Goal: Find specific page/section: Find specific page/section

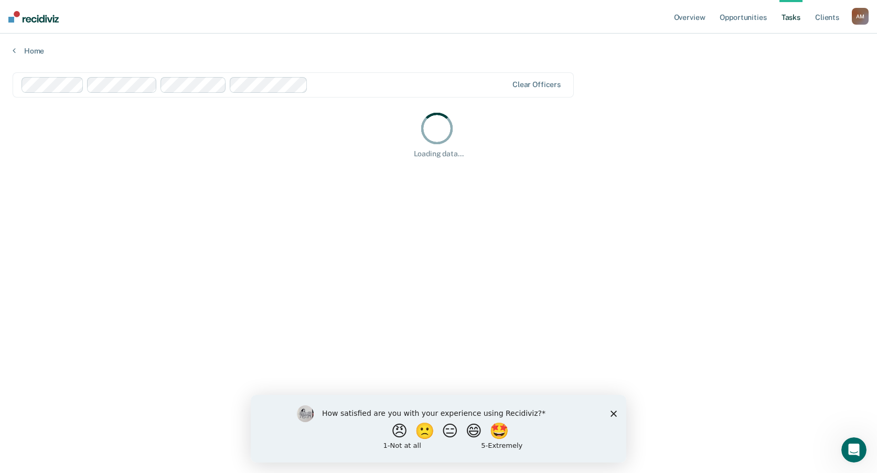
click at [265, 209] on main "Clear officers Loading data..." at bounding box center [438, 263] width 877 height 414
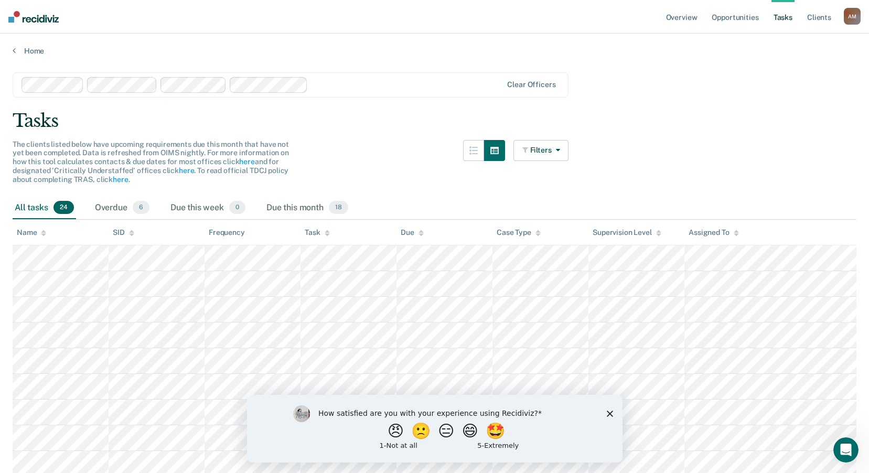
click at [333, 84] on div at bounding box center [407, 85] width 190 height 12
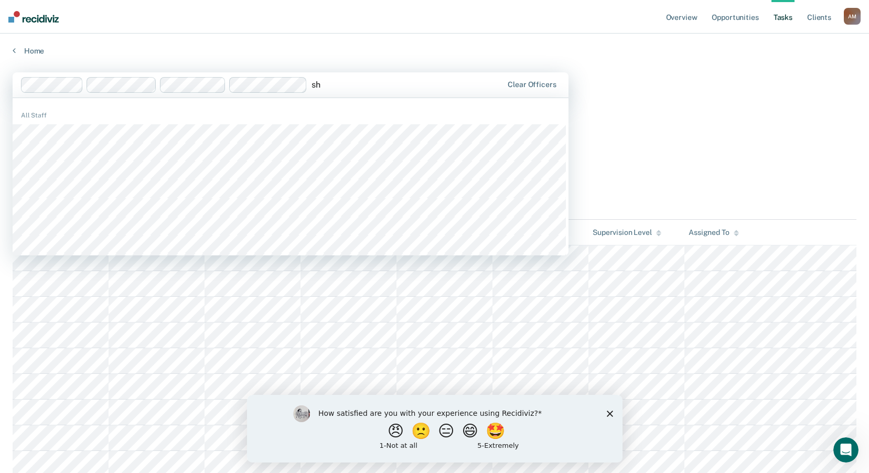
type input "s"
type input "g"
type input "r"
type input "j"
type input "k"
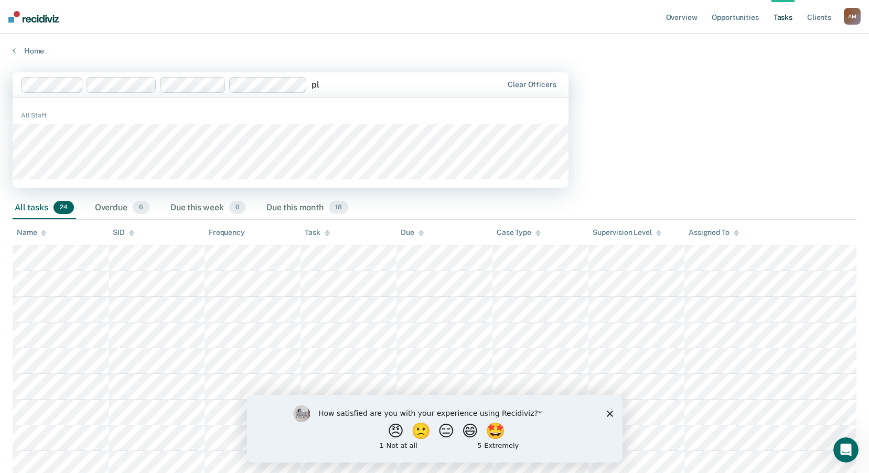
type input "p"
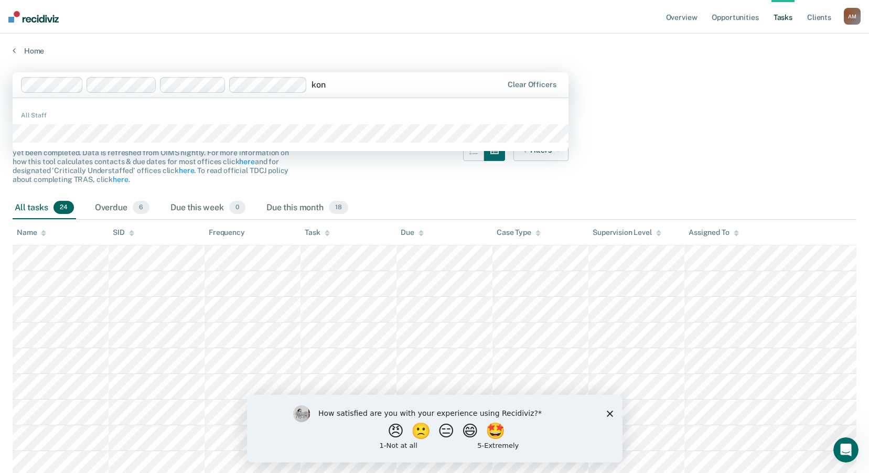
type input "kon"
click at [337, 168] on div "The clients listed below have upcoming requirements due this month that have no…" at bounding box center [291, 168] width 556 height 57
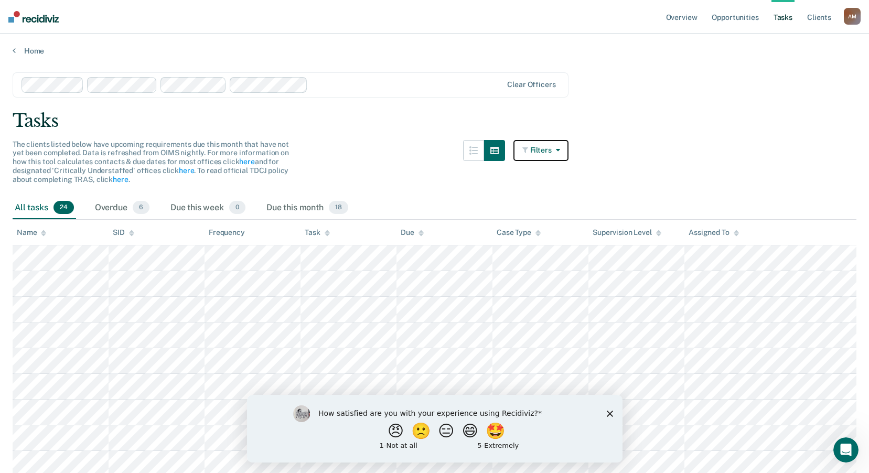
click at [530, 146] on icon "button" at bounding box center [526, 149] width 8 height 7
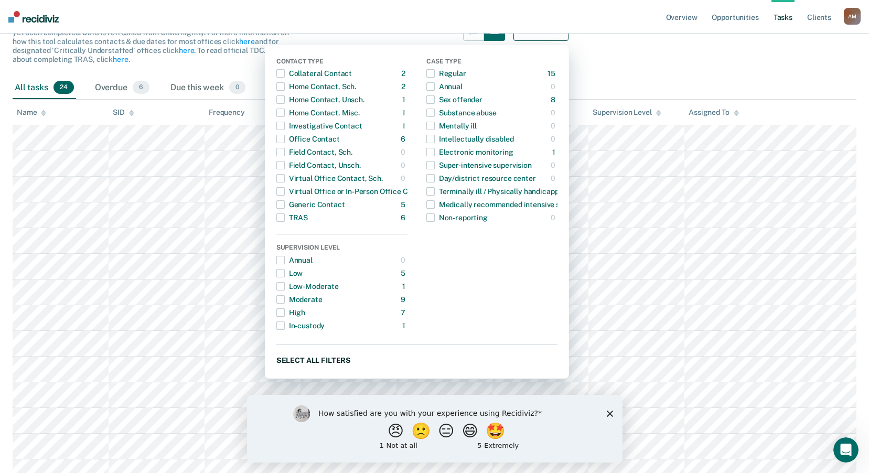
scroll to position [105, 0]
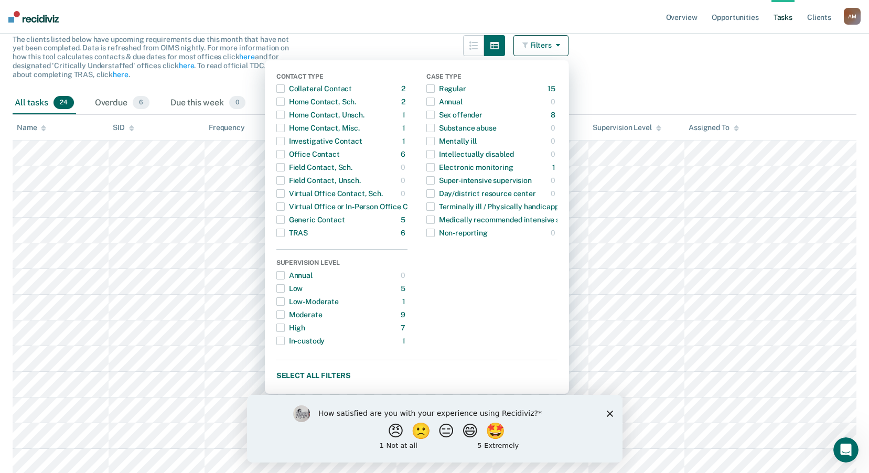
click at [633, 71] on main "Clear officers Tasks The clients listed below have upcoming requirements due th…" at bounding box center [434, 374] width 869 height 846
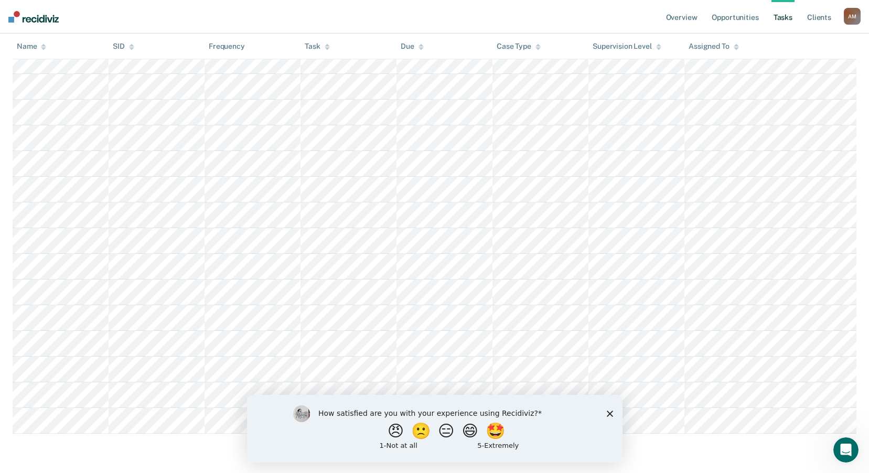
scroll to position [431, 0]
click at [608, 417] on div "How satisfied are you with your experience using Recidiviz? 😠 🙁 😑 😄 🤩 1 - Not a…" at bounding box center [435, 428] width 376 height 68
click at [609, 415] on icon "Close survey" at bounding box center [609, 413] width 6 height 6
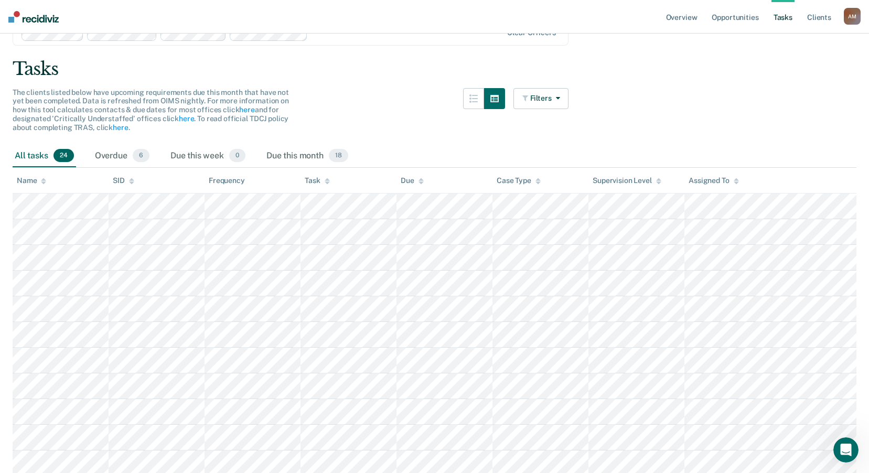
scroll to position [0, 0]
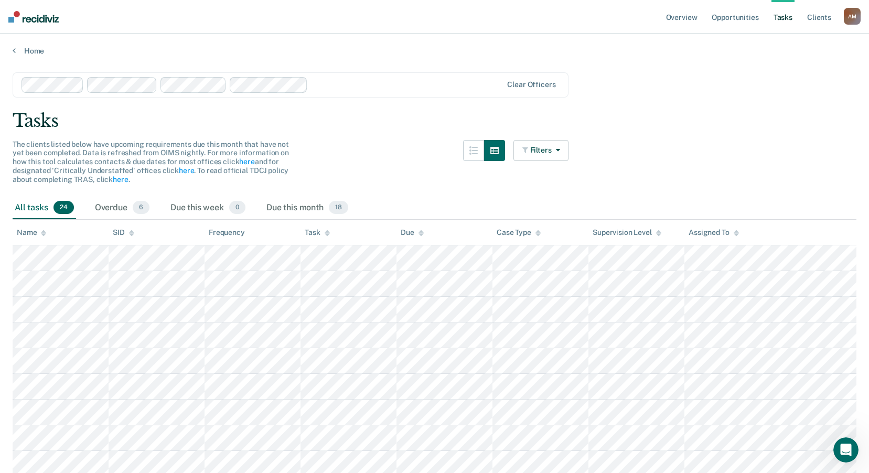
click at [786, 18] on link "Tasks" at bounding box center [783, 17] width 23 height 34
click at [541, 151] on button "Filters" at bounding box center [542, 150] width 56 height 21
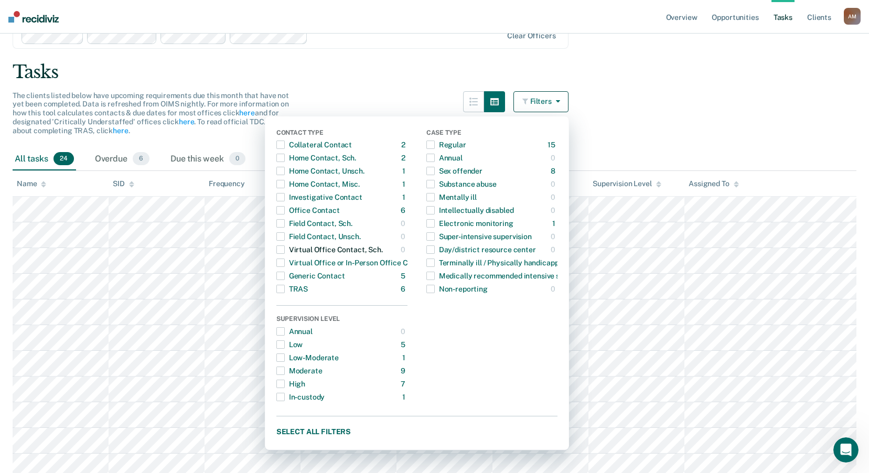
scroll to position [210, 0]
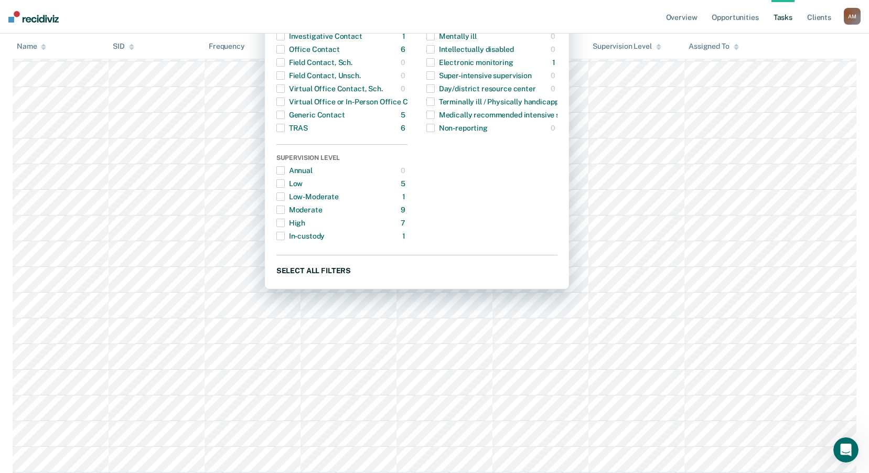
click at [336, 268] on button "Select all filters" at bounding box center [416, 270] width 281 height 13
click at [336, 268] on button "Clear all filters" at bounding box center [416, 270] width 281 height 13
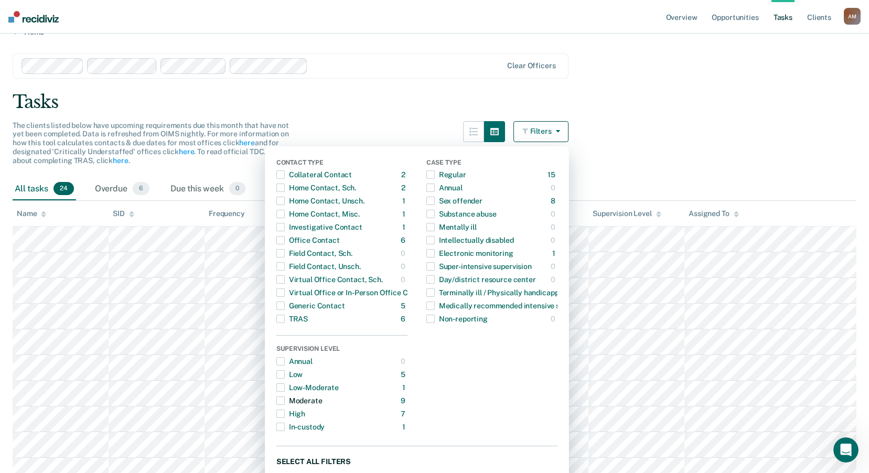
scroll to position [0, 0]
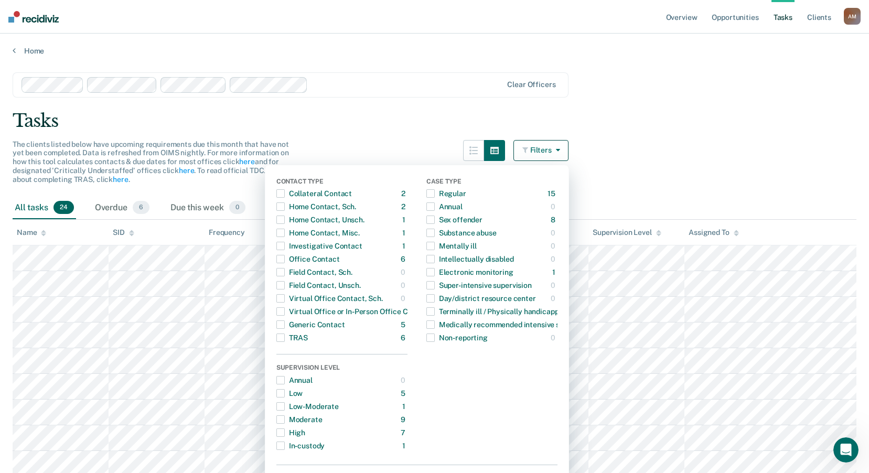
click at [704, 104] on main "Clear officers Tasks The clients listed below have upcoming requirements due th…" at bounding box center [434, 479] width 869 height 846
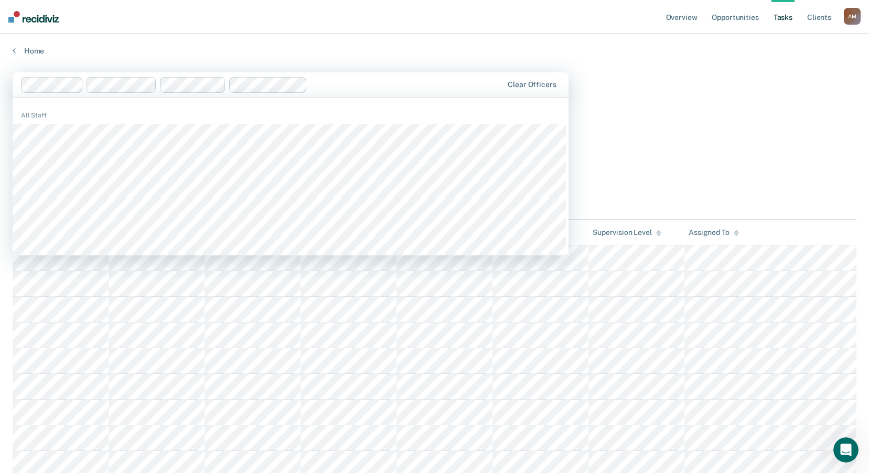
click at [361, 85] on div at bounding box center [407, 85] width 191 height 12
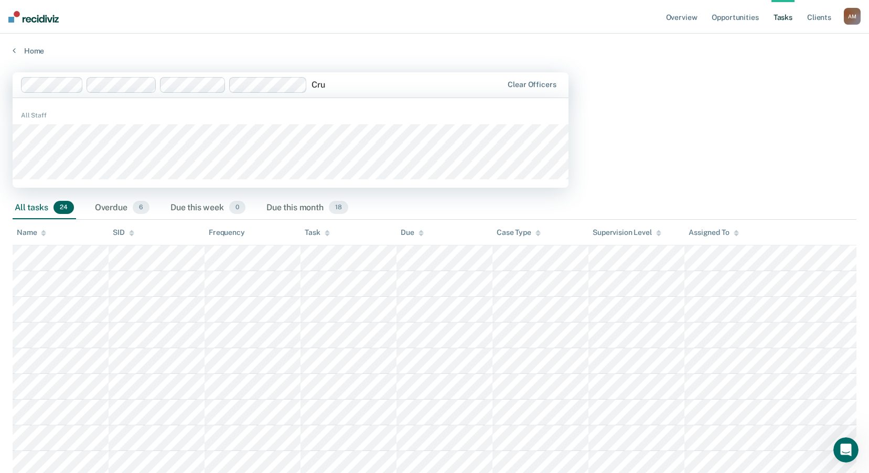
type input "[PERSON_NAME]"
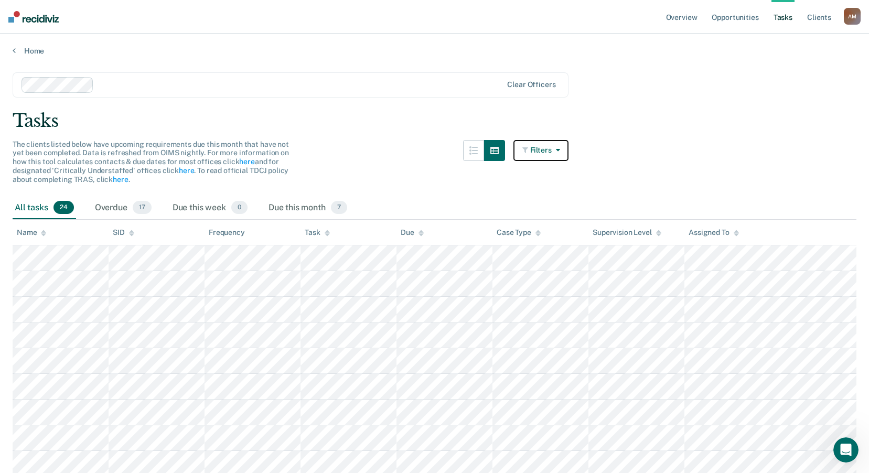
click at [539, 145] on button "Filters" at bounding box center [542, 150] width 56 height 21
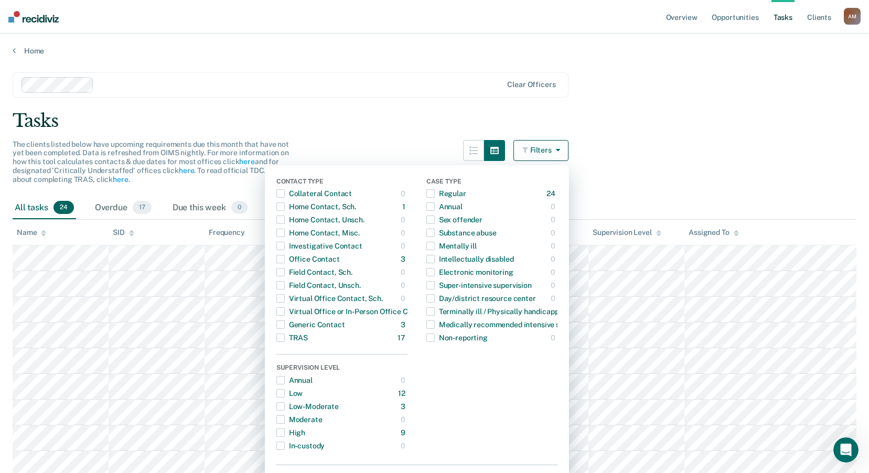
click at [428, 108] on main "Clear officers Tasks The clients listed below have upcoming requirements due th…" at bounding box center [434, 479] width 869 height 846
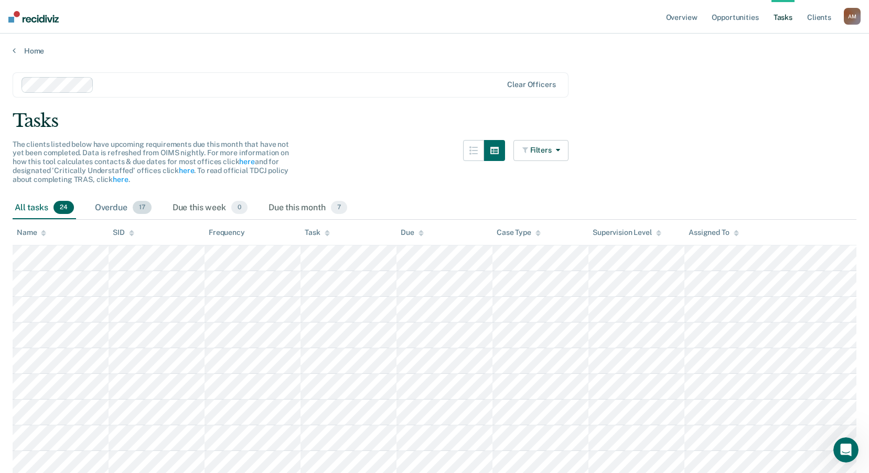
click at [108, 202] on div "Overdue 17" at bounding box center [123, 208] width 61 height 23
click at [41, 202] on div "All tasks 24" at bounding box center [44, 208] width 63 height 23
click at [94, 204] on div "Overdue 17" at bounding box center [123, 208] width 61 height 23
click at [308, 206] on div "Due this month 7" at bounding box center [307, 208] width 83 height 23
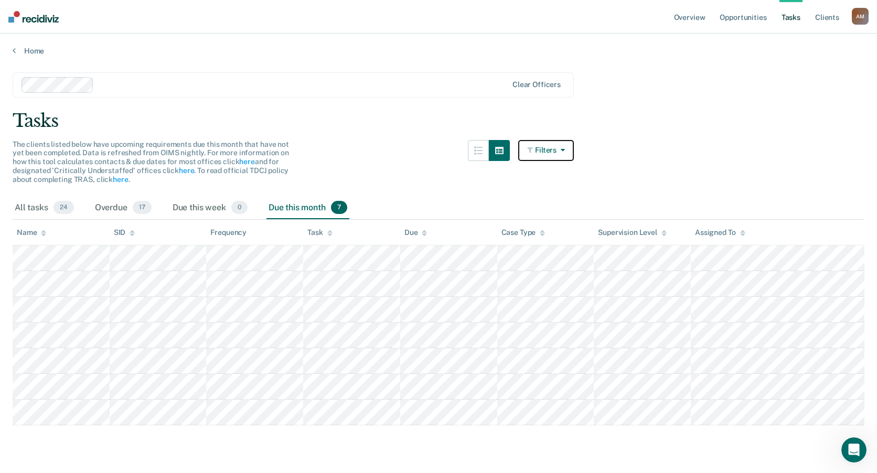
click at [530, 149] on icon "button" at bounding box center [531, 149] width 8 height 7
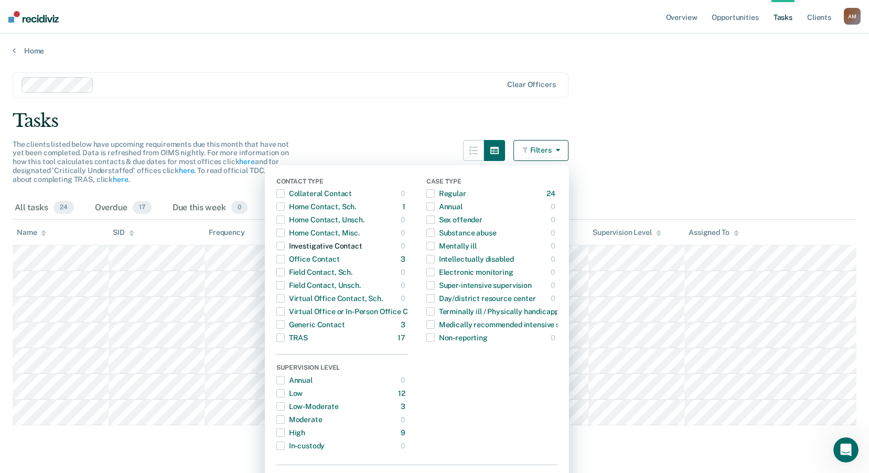
scroll to position [26, 0]
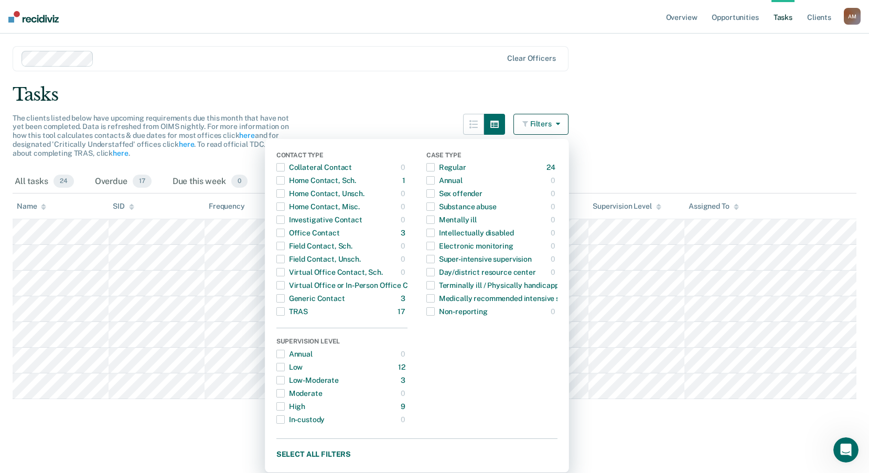
click at [597, 93] on div "Tasks" at bounding box center [435, 95] width 844 height 22
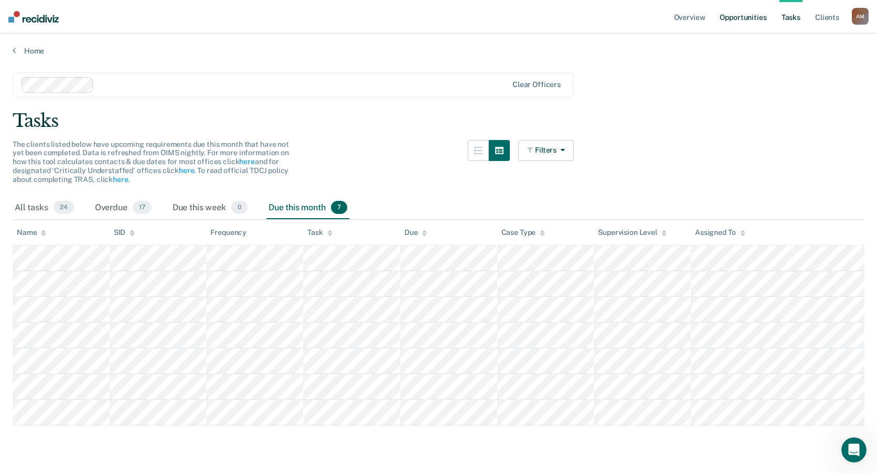
click at [743, 17] on link "Opportunities" at bounding box center [743, 17] width 51 height 34
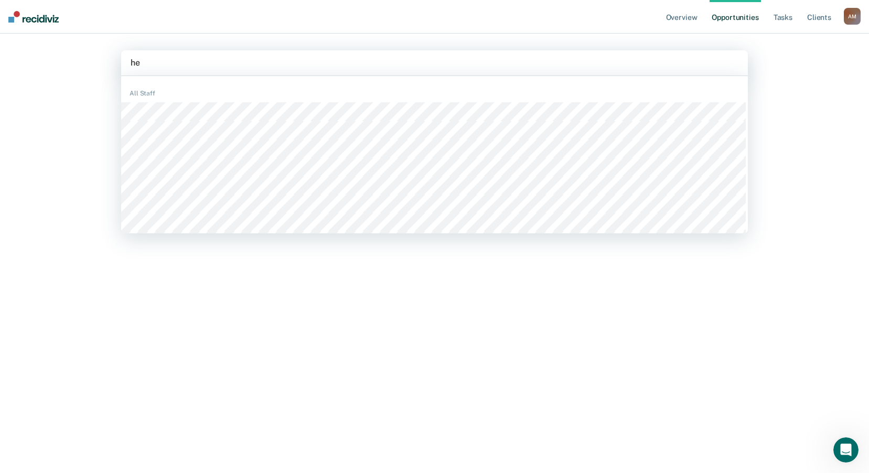
type input "hew"
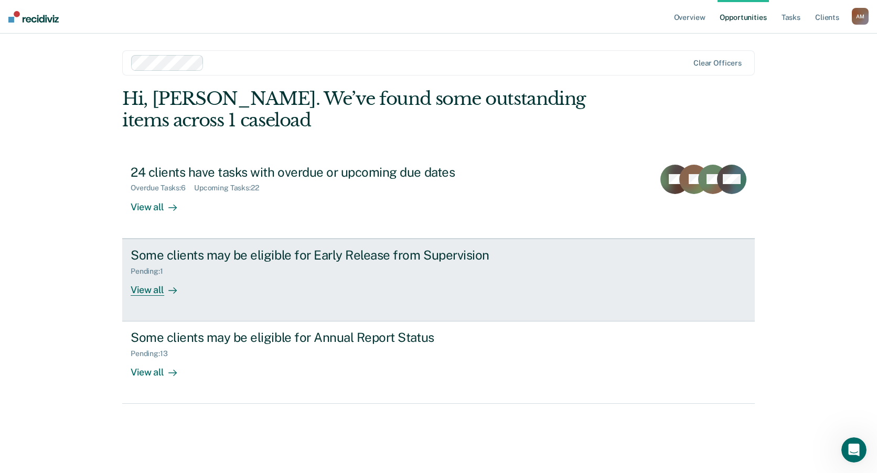
click at [154, 281] on div "View all" at bounding box center [160, 285] width 59 height 20
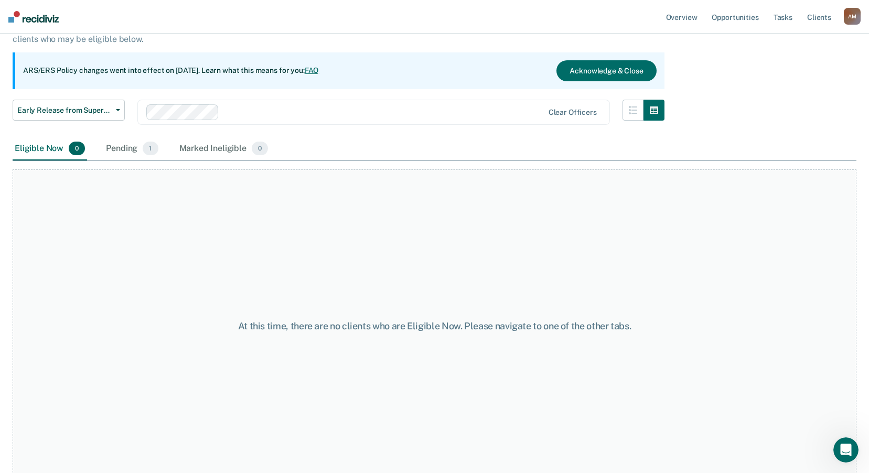
scroll to position [88, 0]
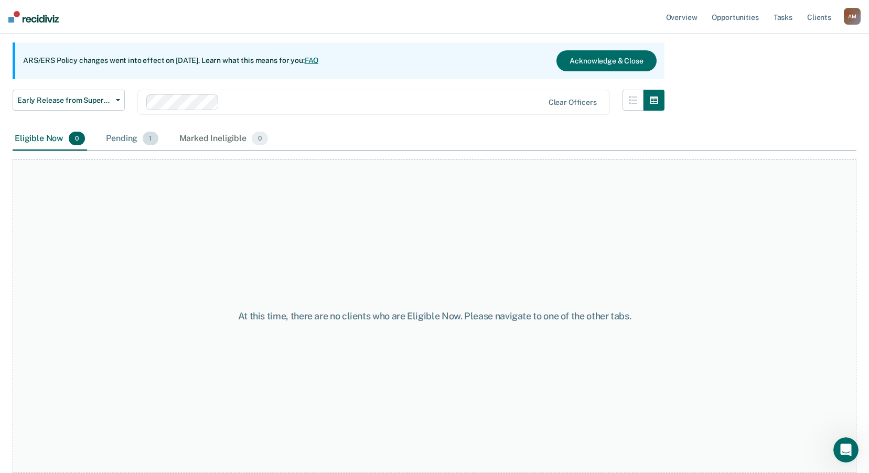
click at [123, 142] on div "Pending 1" at bounding box center [132, 138] width 56 height 23
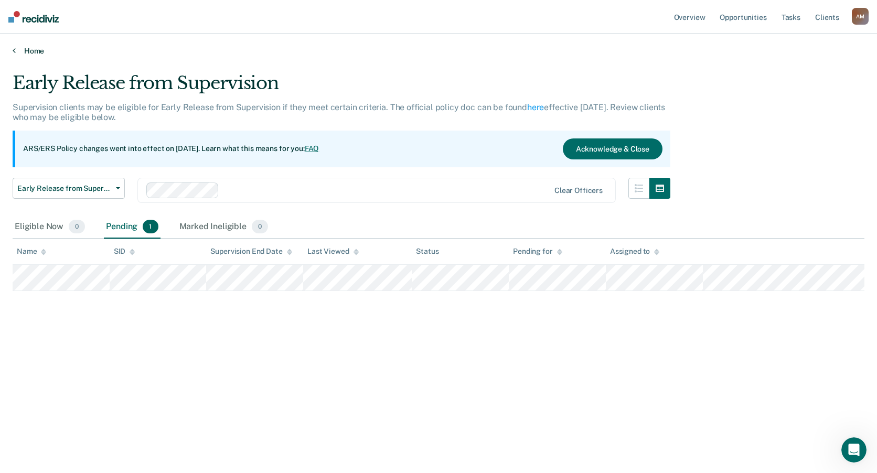
click at [24, 53] on link "Home" at bounding box center [439, 50] width 852 height 9
